Goal: Information Seeking & Learning: Learn about a topic

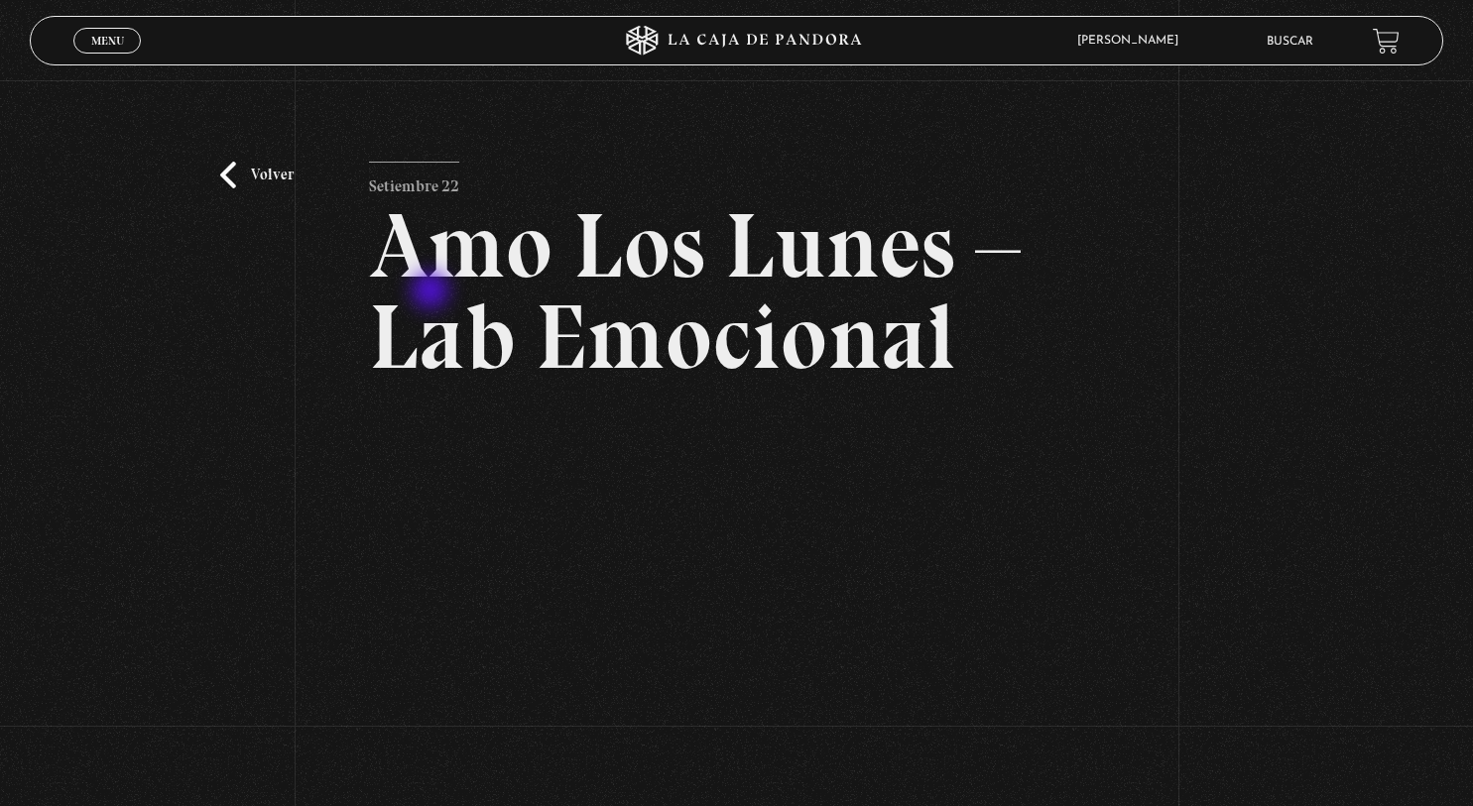
scroll to position [342, 0]
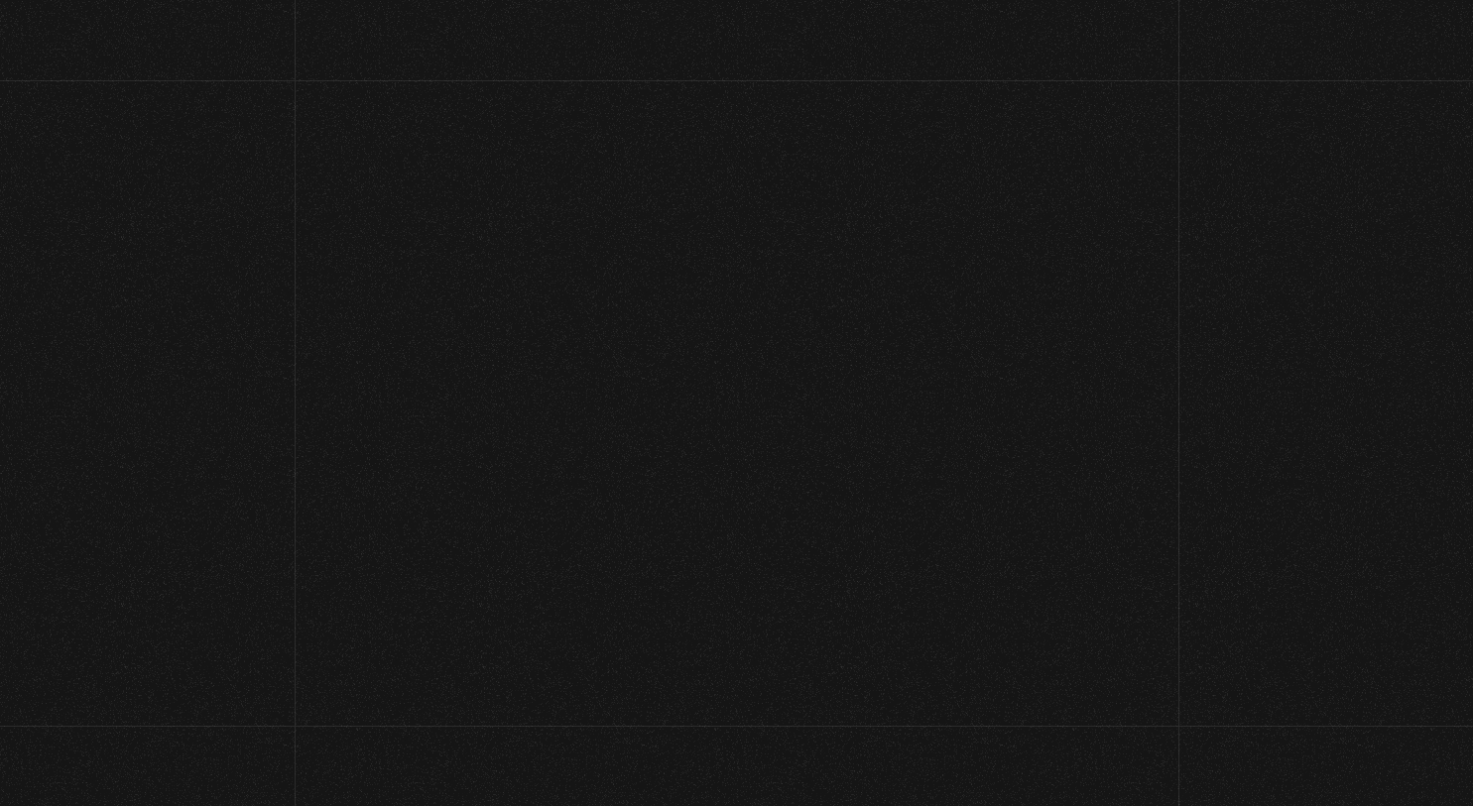
scroll to position [149, 0]
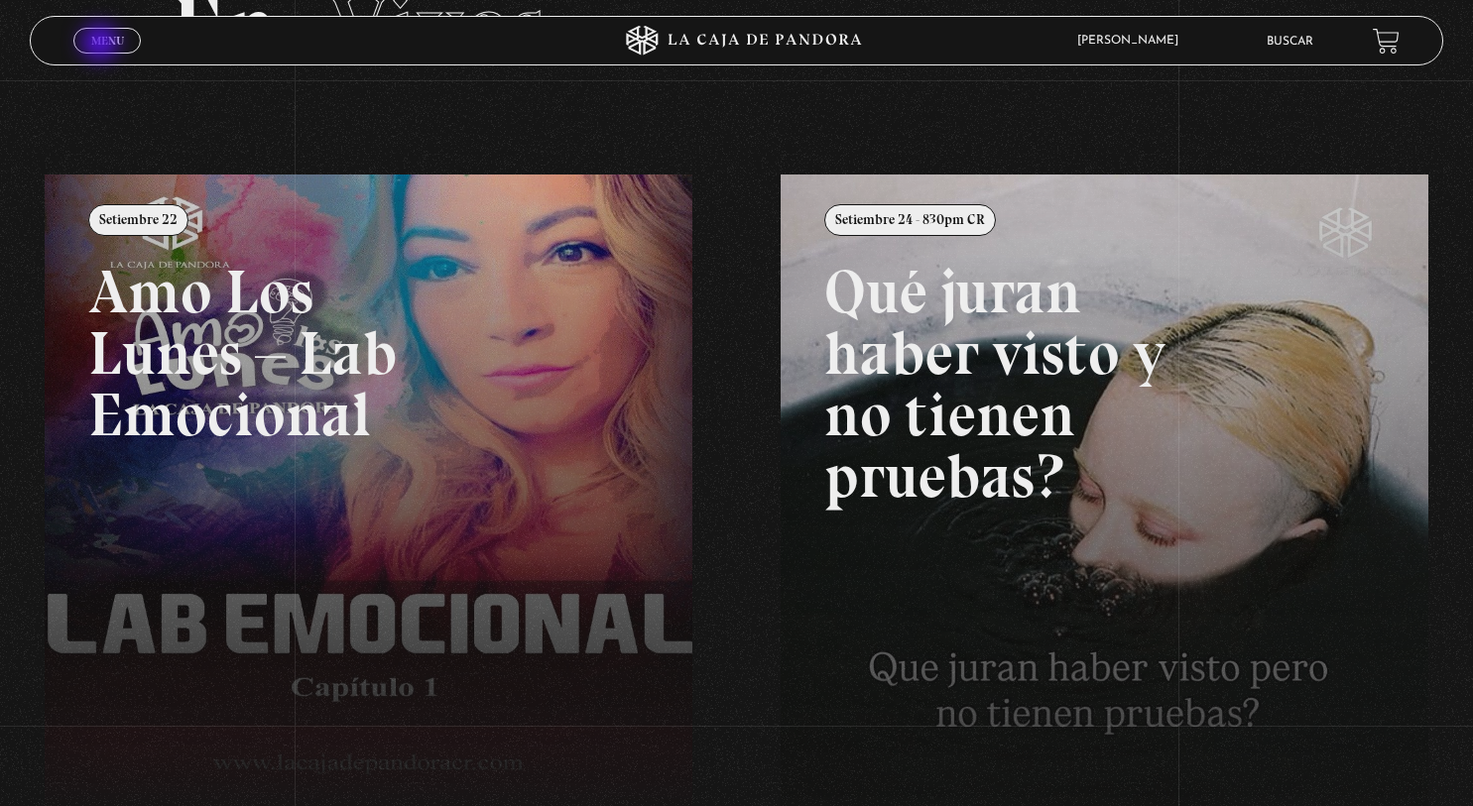
click at [102, 45] on span "Menu" at bounding box center [107, 41] width 33 height 12
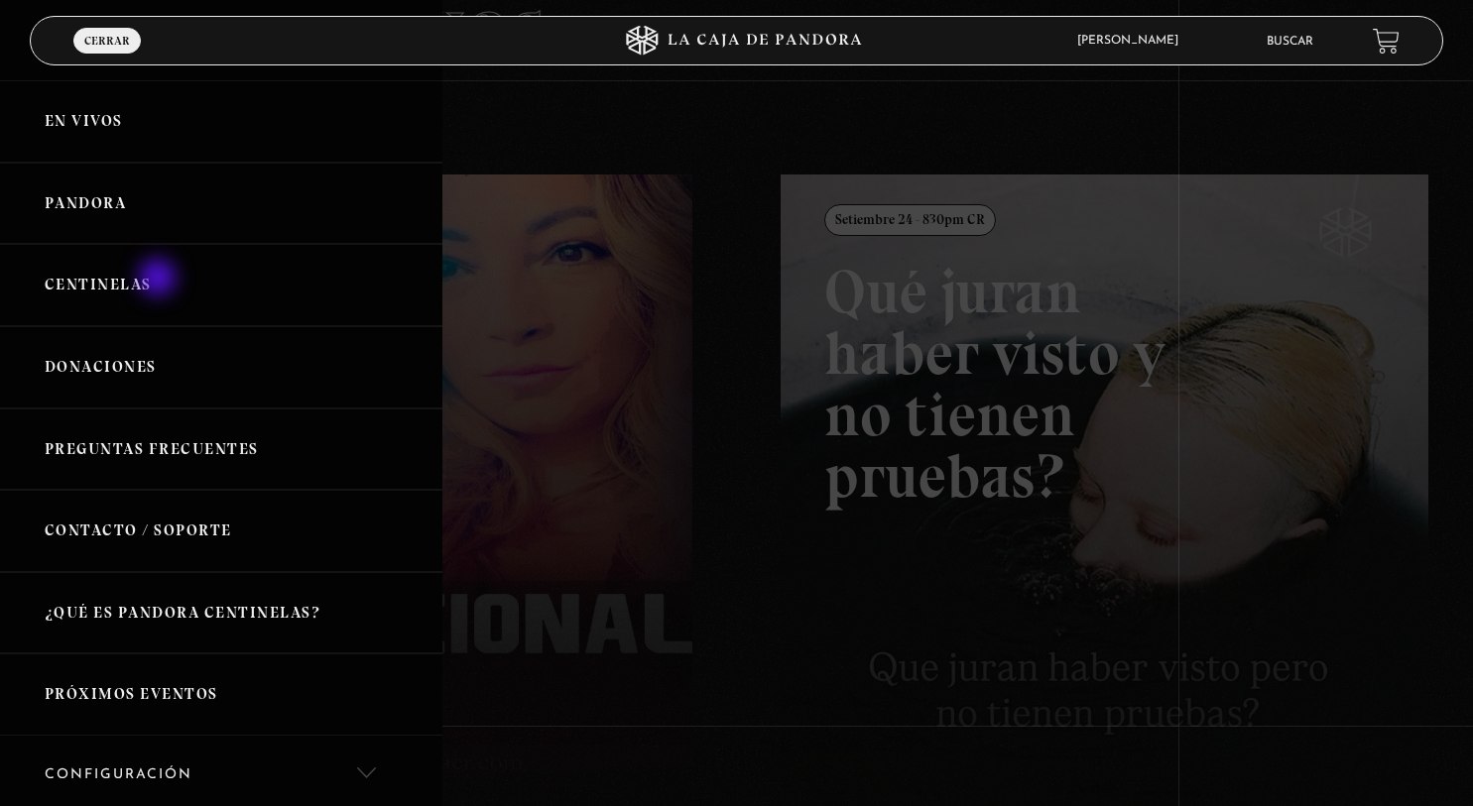
click at [157, 279] on link "Centinelas" at bounding box center [221, 285] width 442 height 82
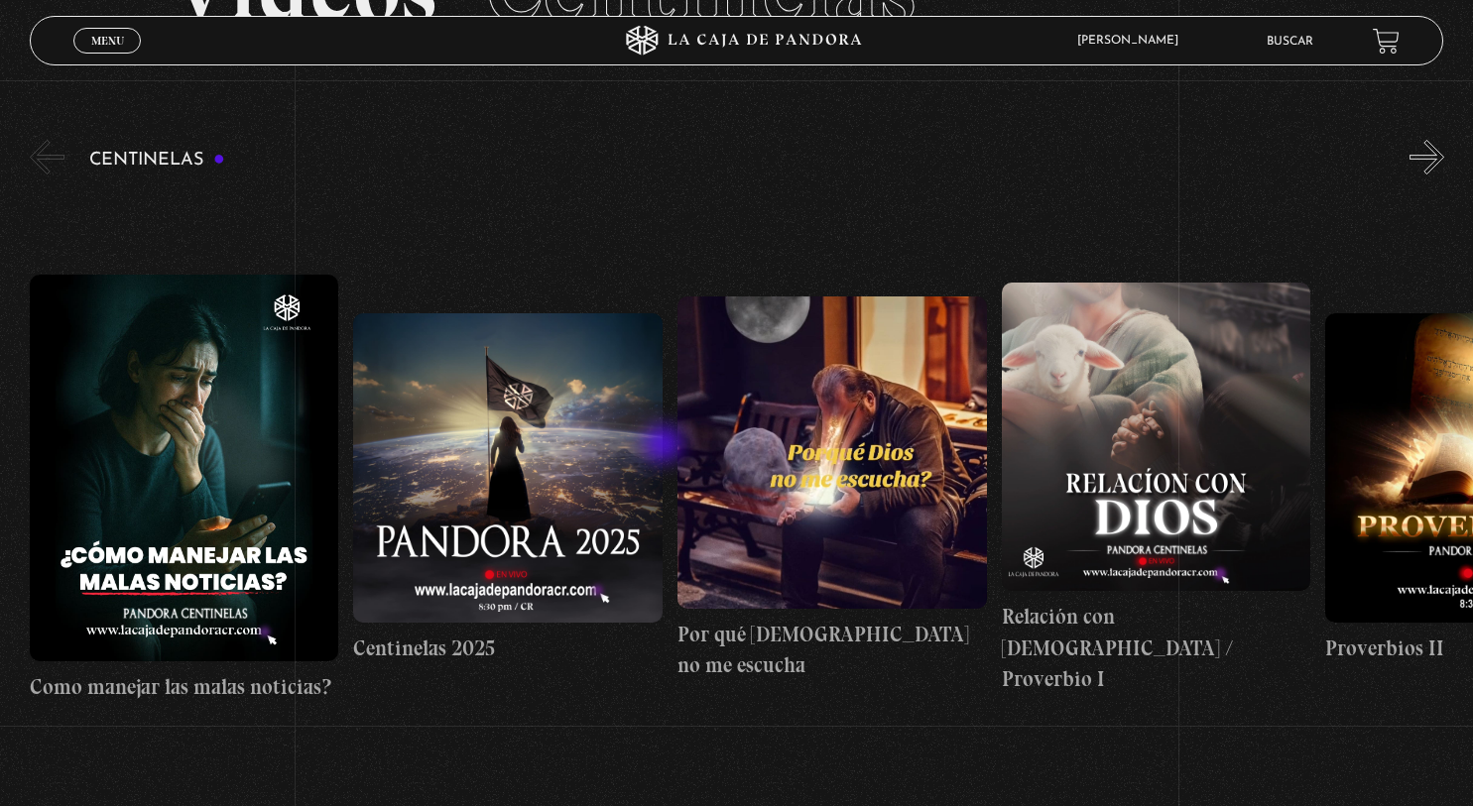
scroll to position [188, 0]
click at [223, 451] on figure at bounding box center [185, 467] width 310 height 387
click at [193, 480] on figure at bounding box center [185, 467] width 310 height 387
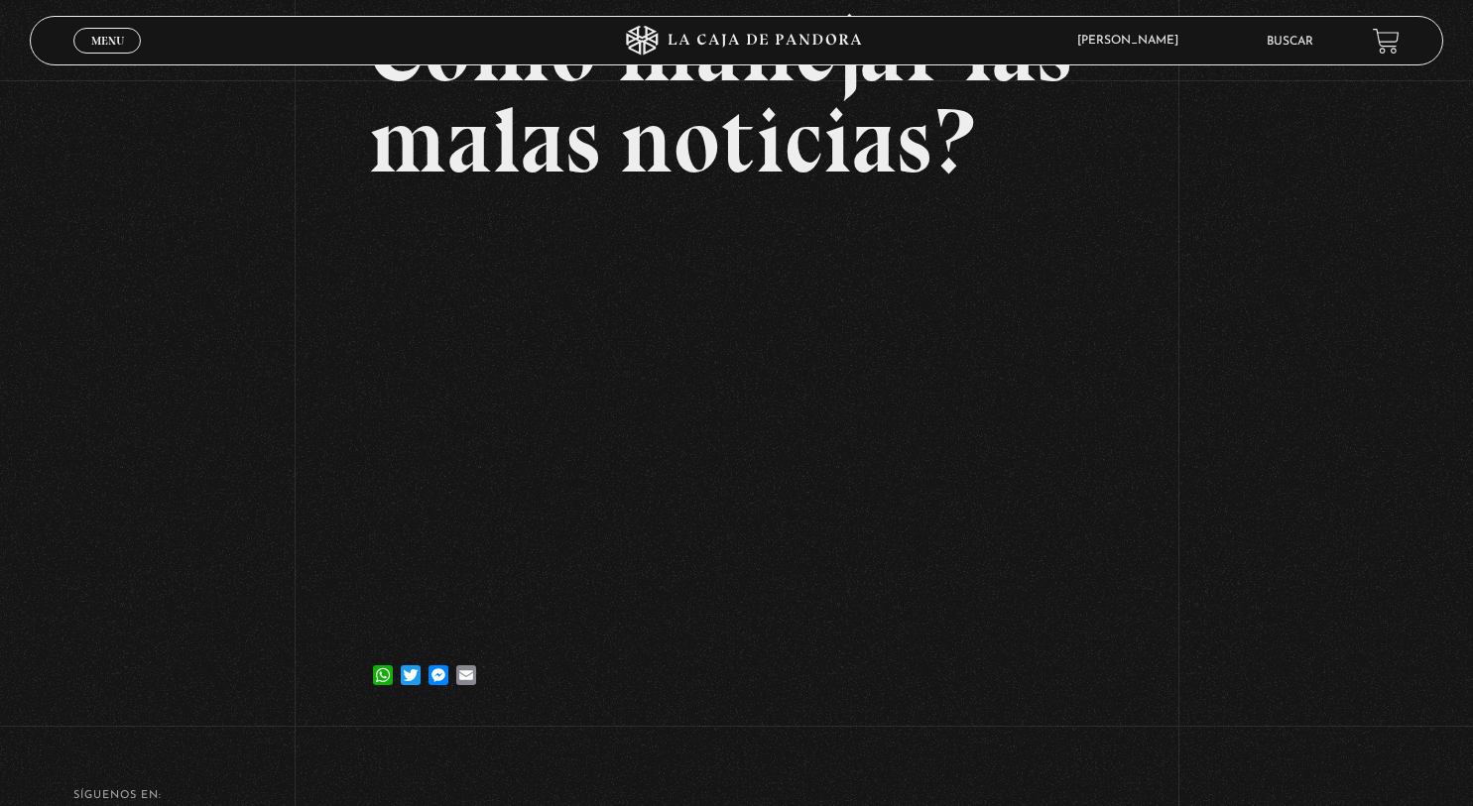
scroll to position [198, 0]
